Goal: Transaction & Acquisition: Purchase product/service

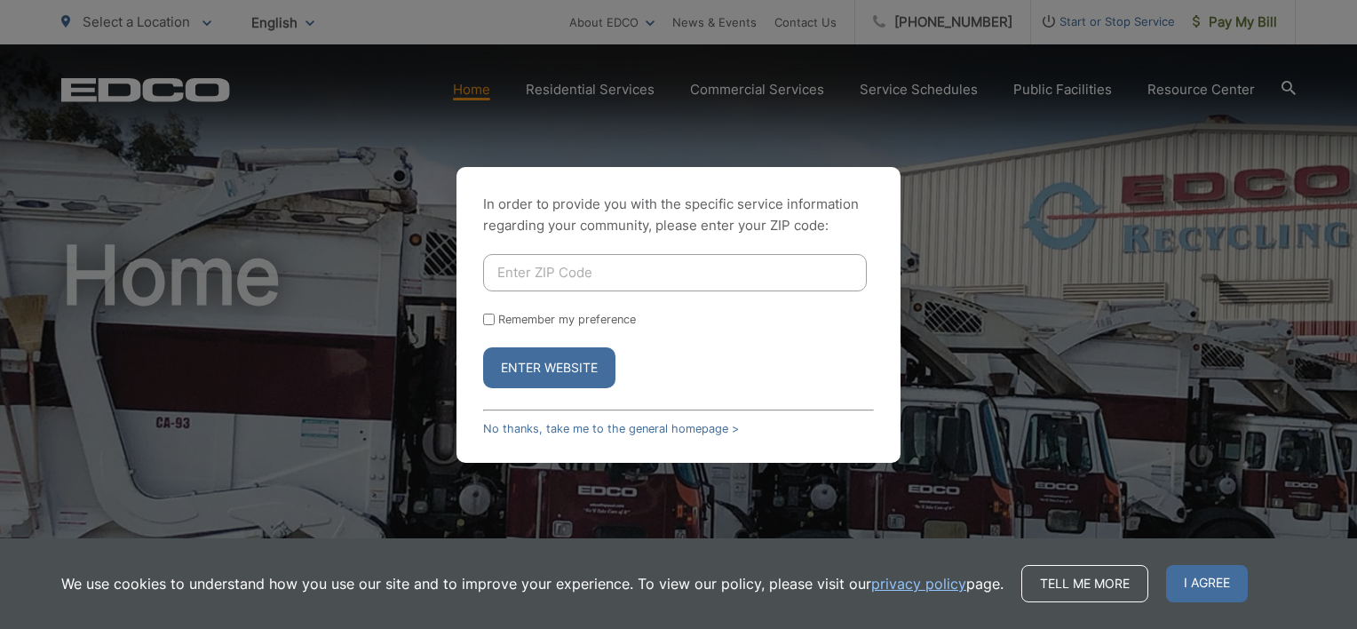
click at [560, 275] on input "Enter ZIP Code" at bounding box center [675, 272] width 384 height 37
type input "92026"
click at [542, 372] on button "Enter Website" at bounding box center [549, 367] width 132 height 41
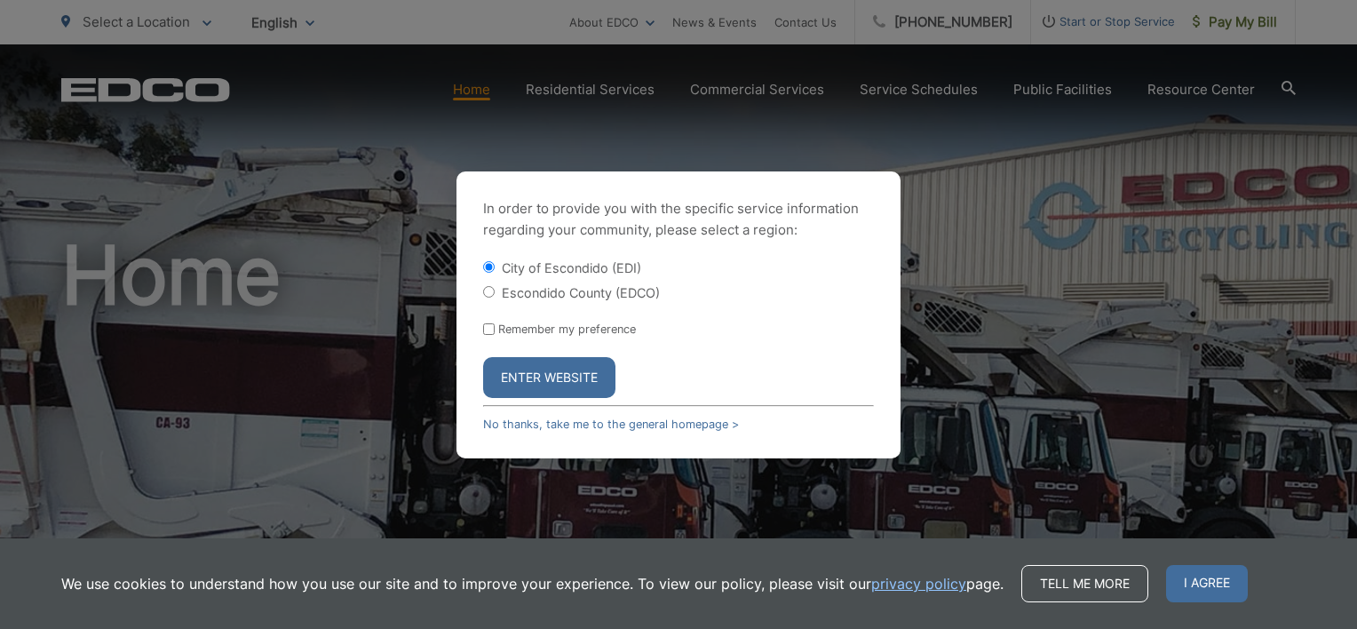
click at [490, 293] on input "Escondido County (EDCO)" at bounding box center [489, 292] width 12 height 12
radio input "true"
click at [486, 327] on input "Remember my preference" at bounding box center [489, 329] width 12 height 12
checkbox input "true"
click at [547, 384] on button "Enter Website" at bounding box center [549, 377] width 132 height 41
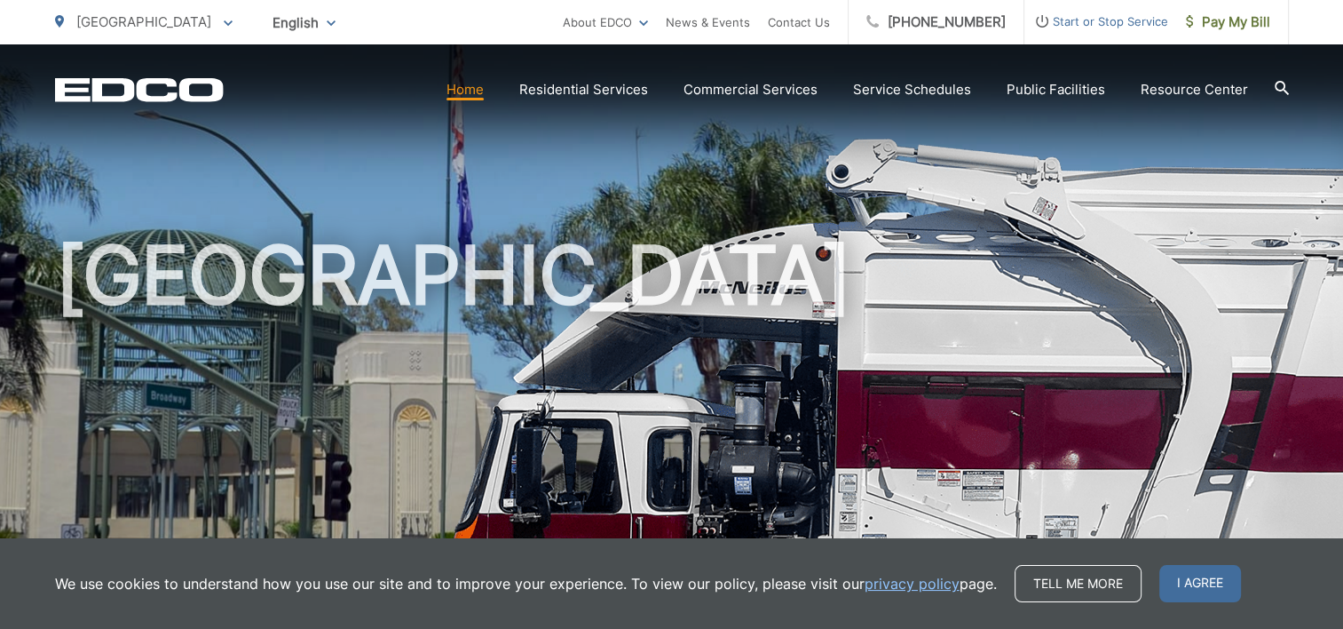
click at [128, 239] on h1 "[GEOGRAPHIC_DATA]" at bounding box center [672, 512] width 1234 height 562
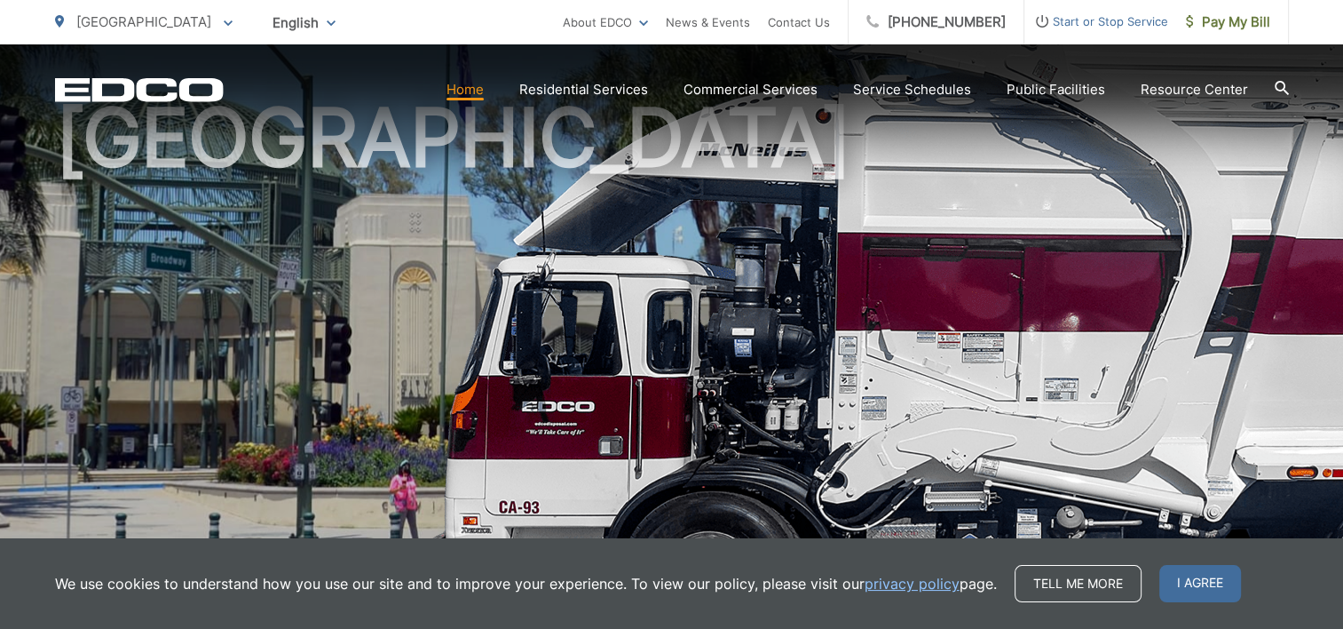
scroll to position [147, 0]
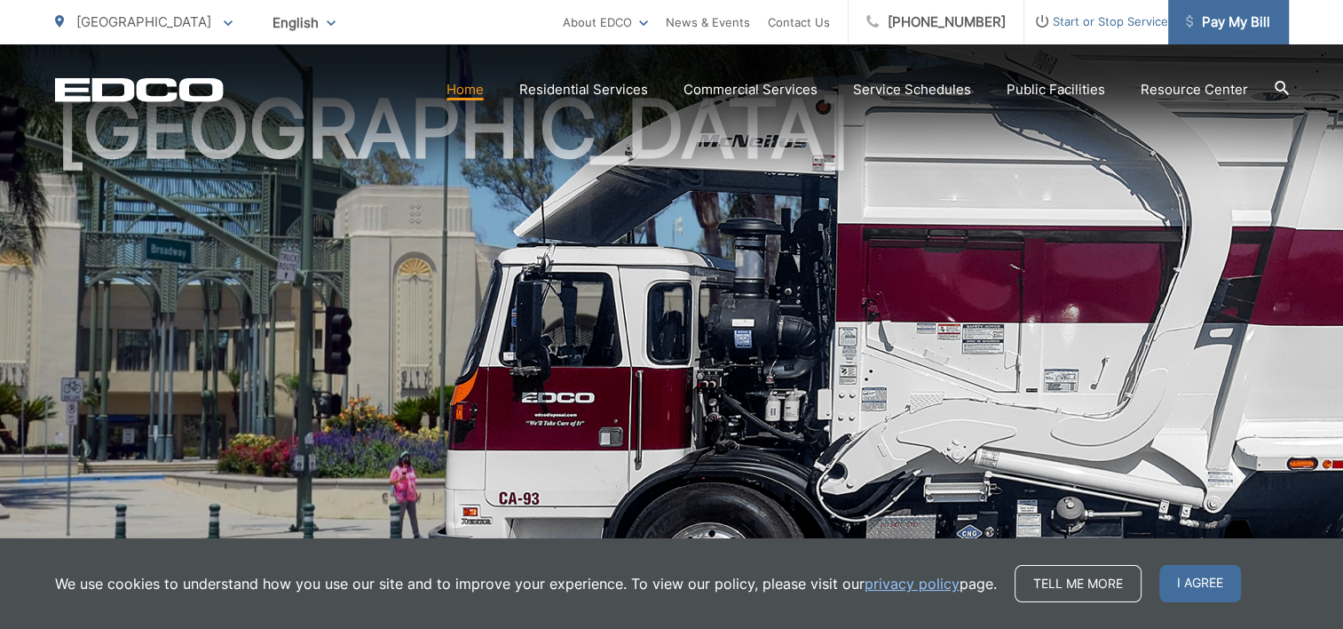
click at [1221, 19] on span "Pay My Bill" at bounding box center [1228, 22] width 84 height 21
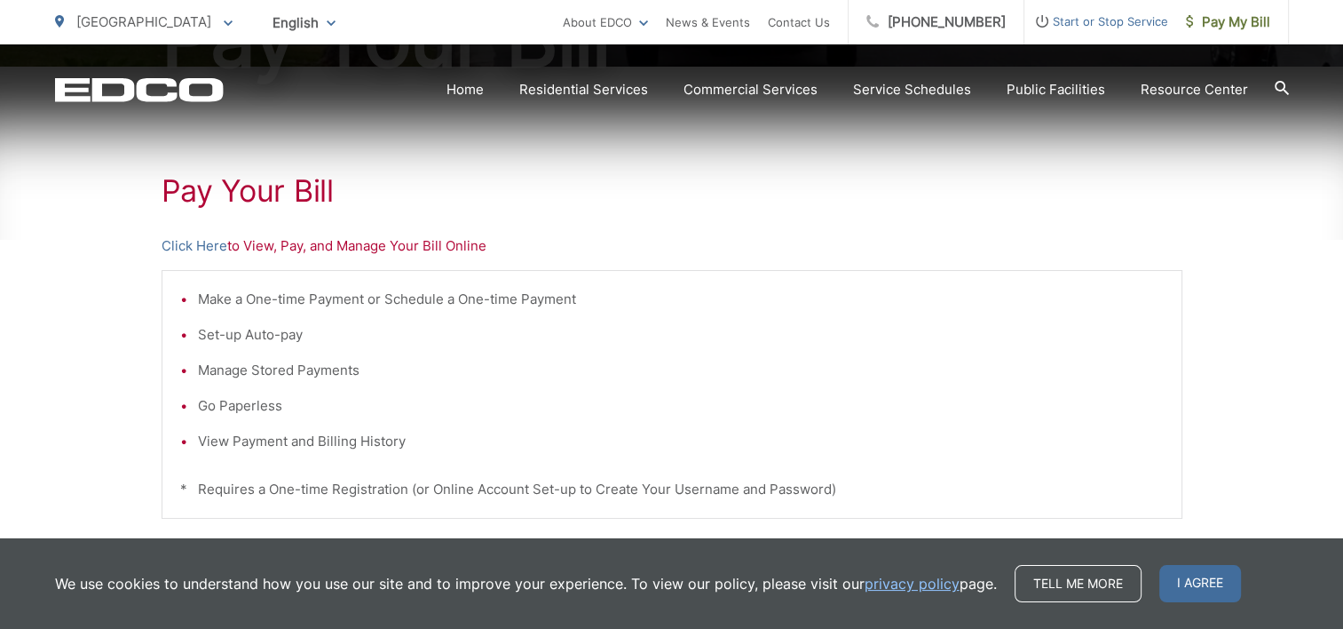
scroll to position [257, 0]
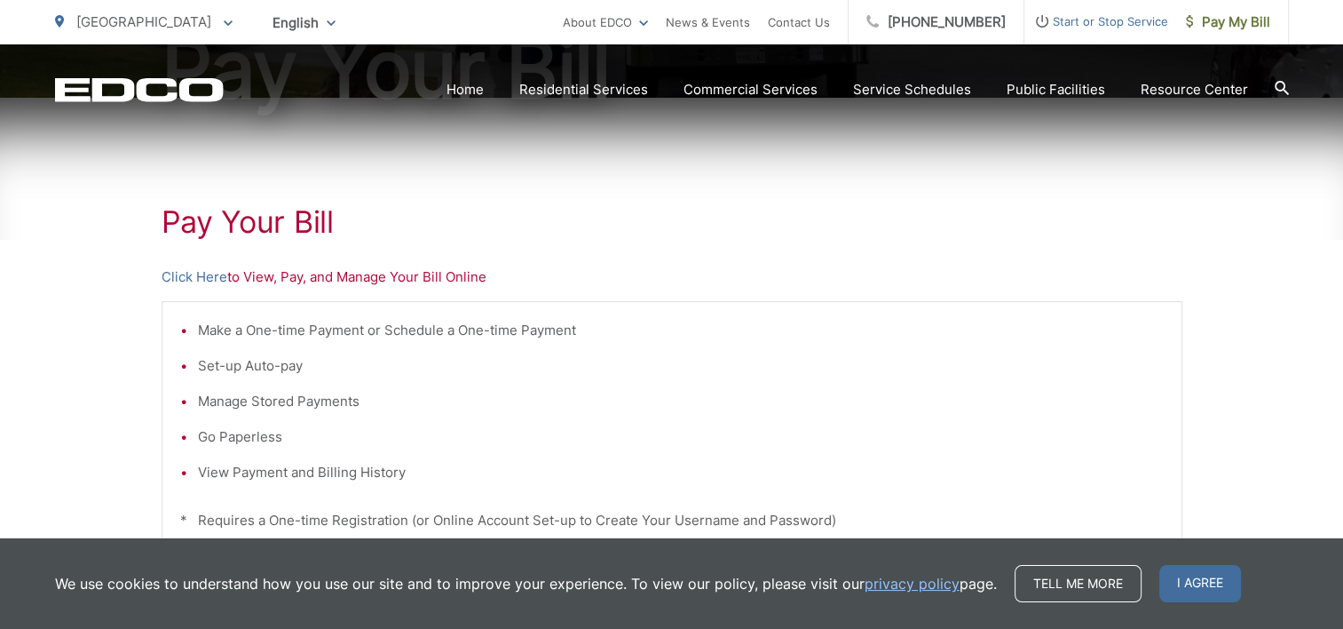
click at [62, 321] on div "Pay Your Bill Click Here to View, Pay, and Manage Your Bill Online Make a One-t…" at bounding box center [671, 496] width 1343 height 797
click at [257, 277] on p "Click Here to View, Pay, and Manage Your Bill Online" at bounding box center [672, 276] width 1021 height 21
click at [248, 284] on p "Click Here to View, Pay, and Manage Your Bill Online" at bounding box center [672, 276] width 1021 height 21
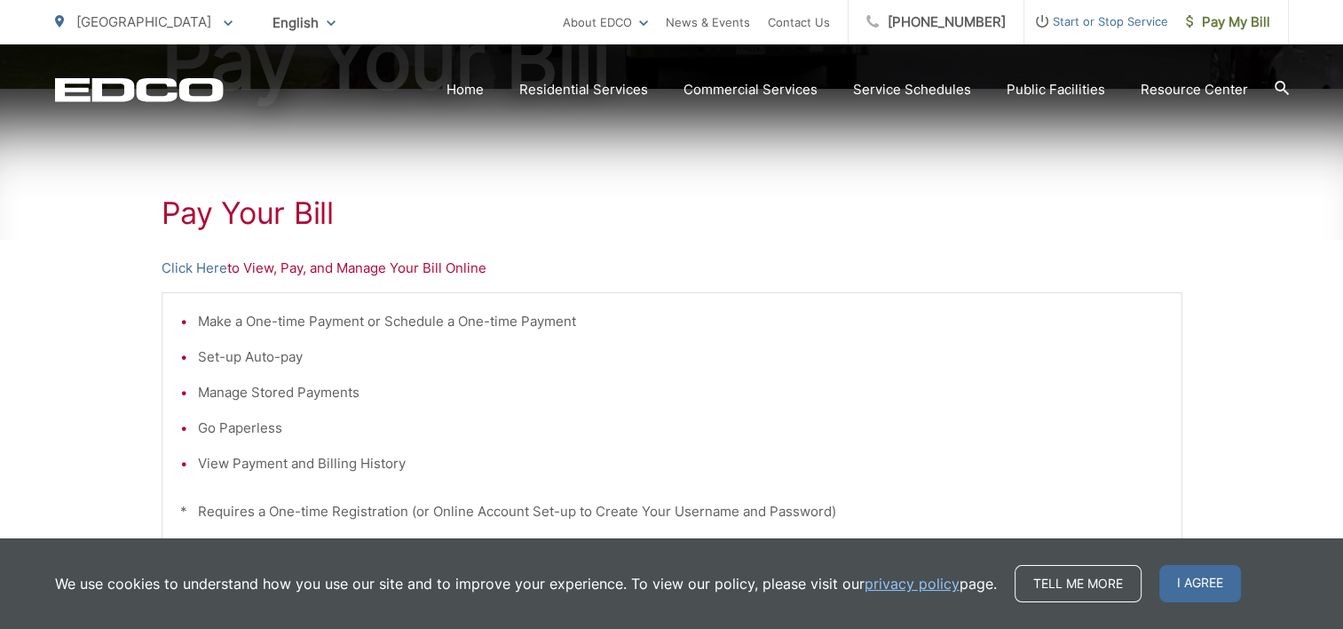
scroll to position [273, 0]
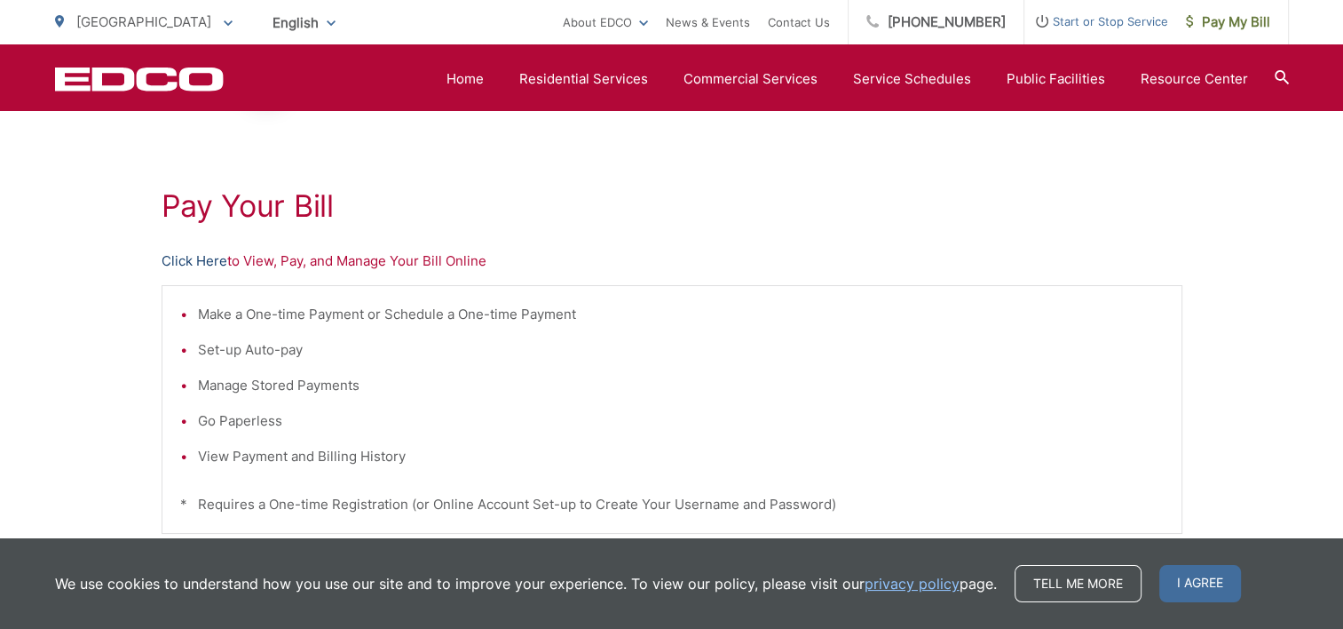
click at [185, 259] on link "Click Here" at bounding box center [195, 260] width 66 height 21
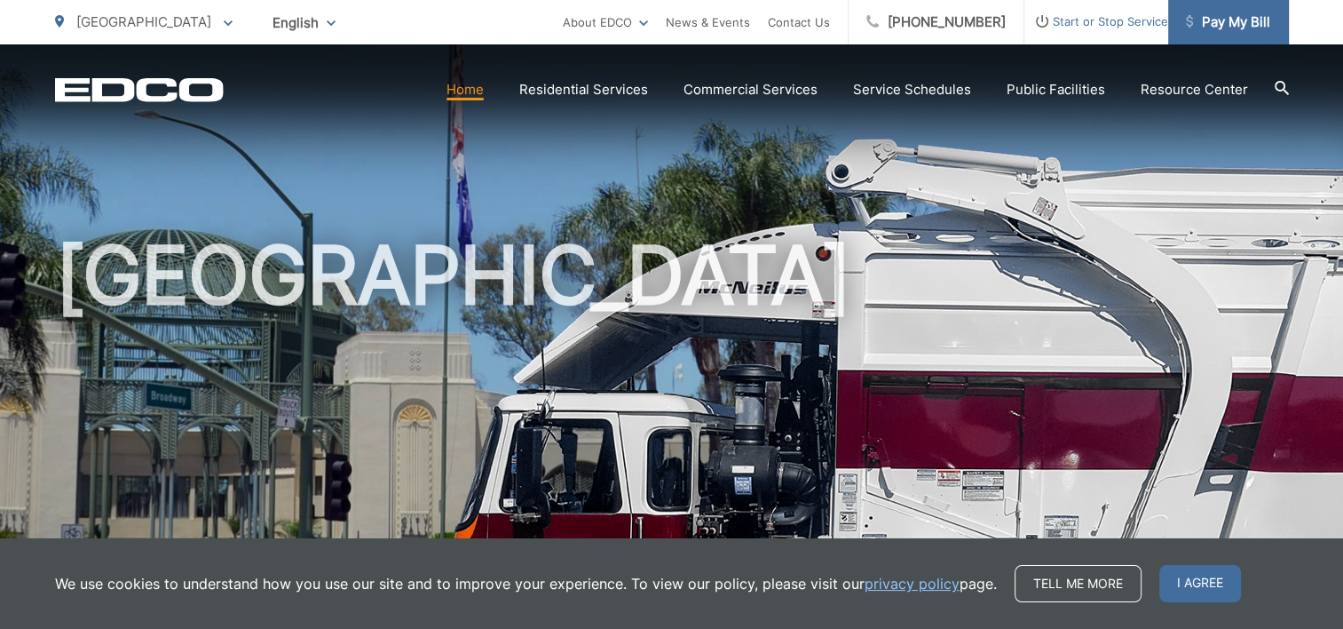
click at [1214, 21] on span "Pay My Bill" at bounding box center [1228, 22] width 84 height 21
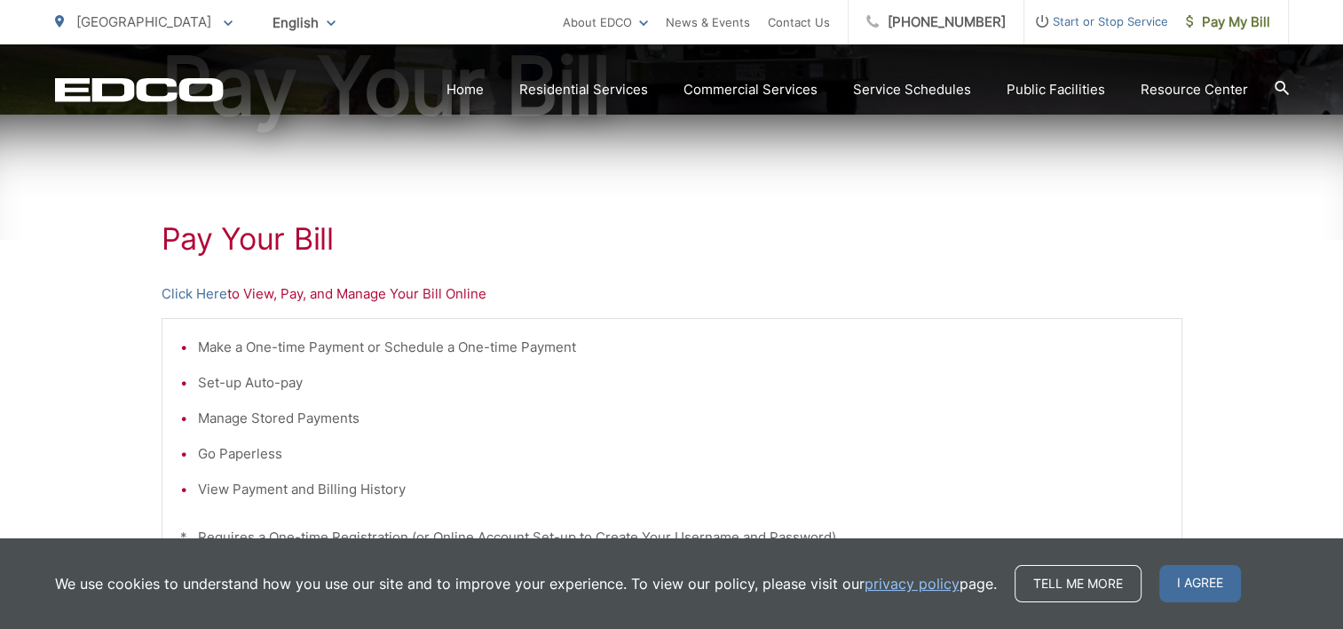
scroll to position [242, 0]
click at [185, 291] on link "Click Here" at bounding box center [195, 292] width 66 height 21
